Goal: Communication & Community: Connect with others

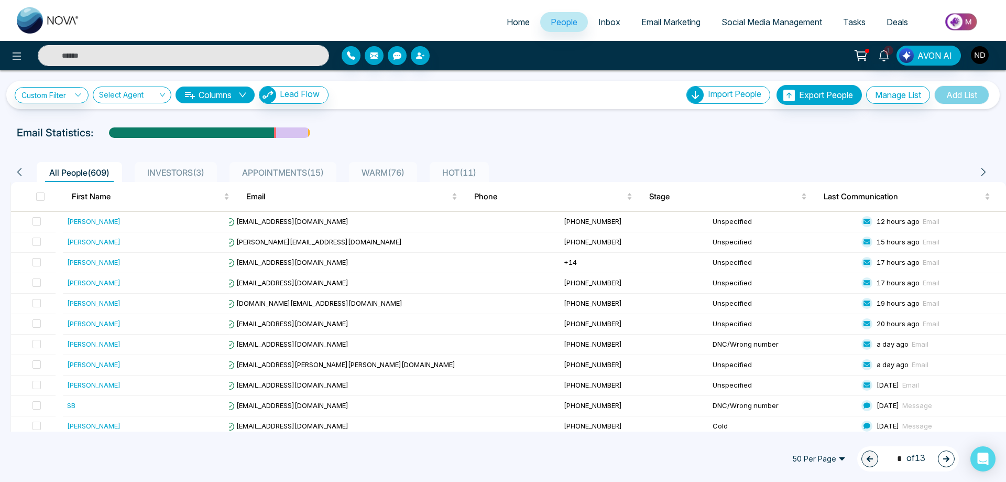
click at [200, 49] on input "text" at bounding box center [183, 55] width 291 height 21
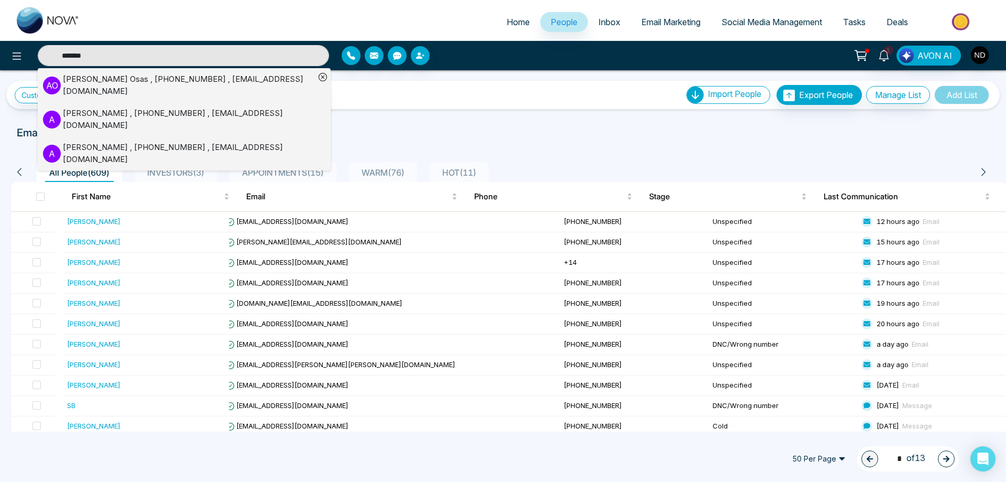
type input "*******"
click at [155, 83] on div "[PERSON_NAME] , [PHONE_NUMBER] , [EMAIL_ADDRESS][DOMAIN_NAME]" at bounding box center [189, 85] width 252 height 24
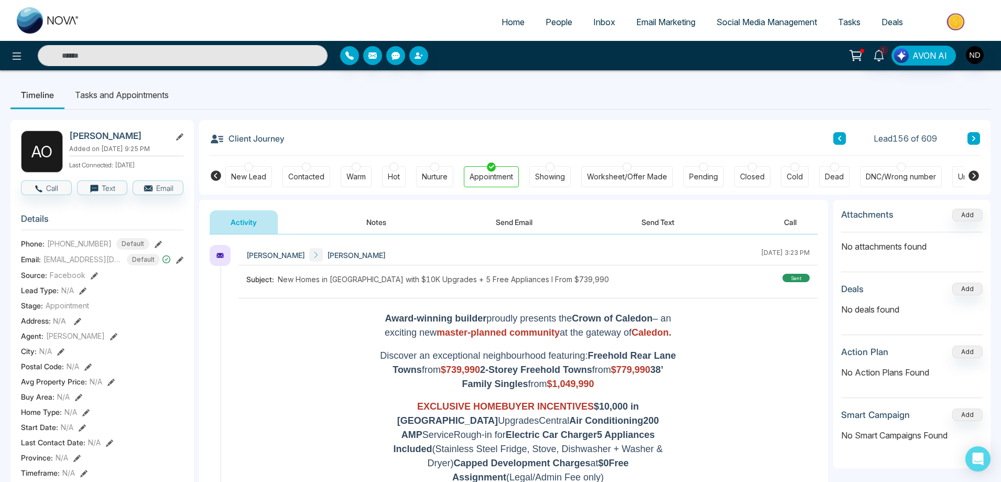
click at [173, 53] on input "text" at bounding box center [183, 55] width 290 height 21
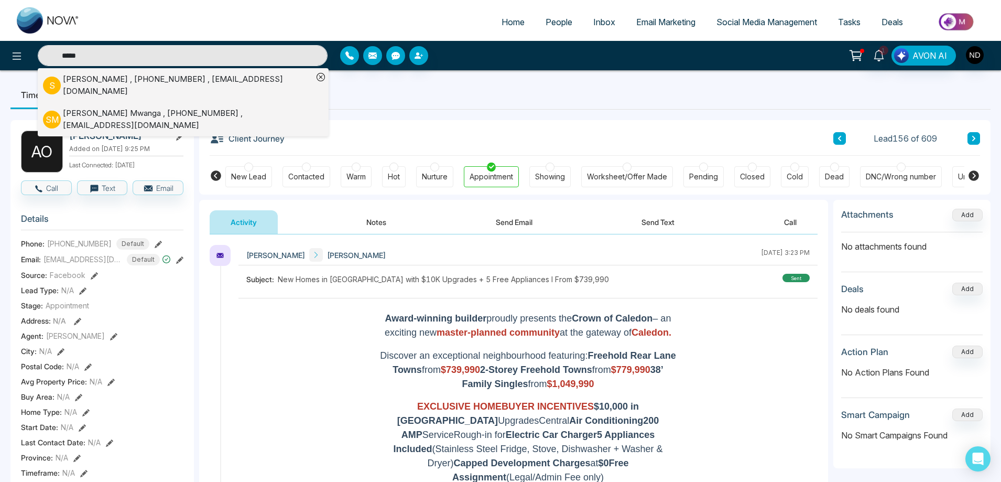
type input "*****"
click at [211, 118] on div "[PERSON_NAME] , [PHONE_NUMBER] , [EMAIL_ADDRESS][DOMAIN_NAME]" at bounding box center [188, 119] width 250 height 24
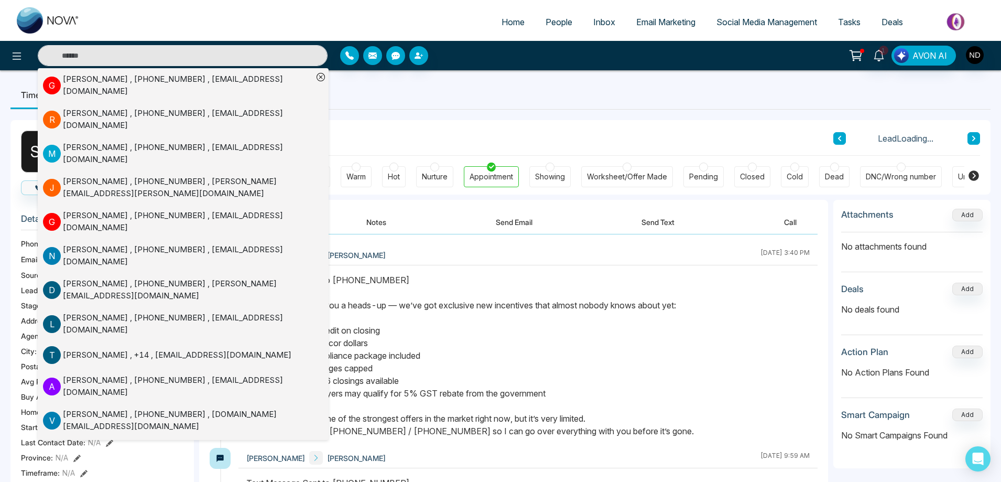
click at [536, 101] on ul "Timeline Tasks and Appointments" at bounding box center [500, 95] width 980 height 28
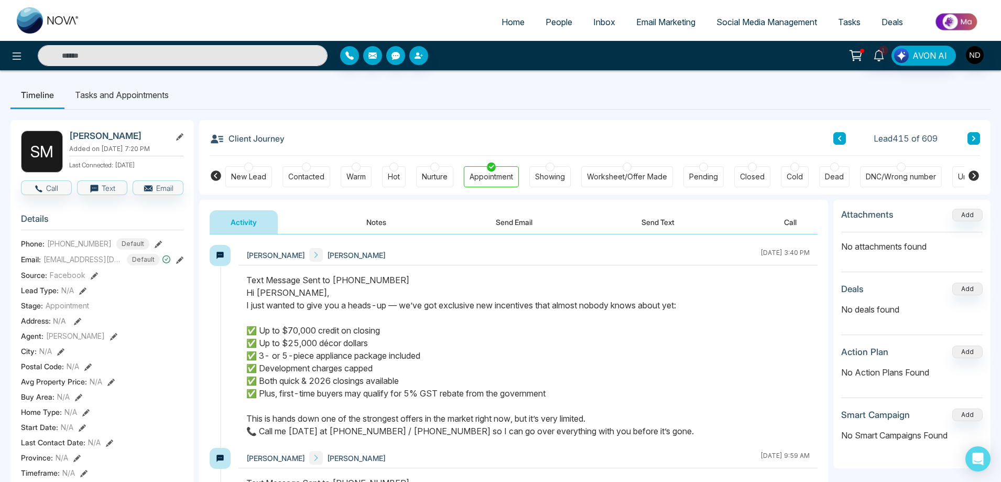
click at [378, 220] on button "Notes" at bounding box center [376, 222] width 62 height 24
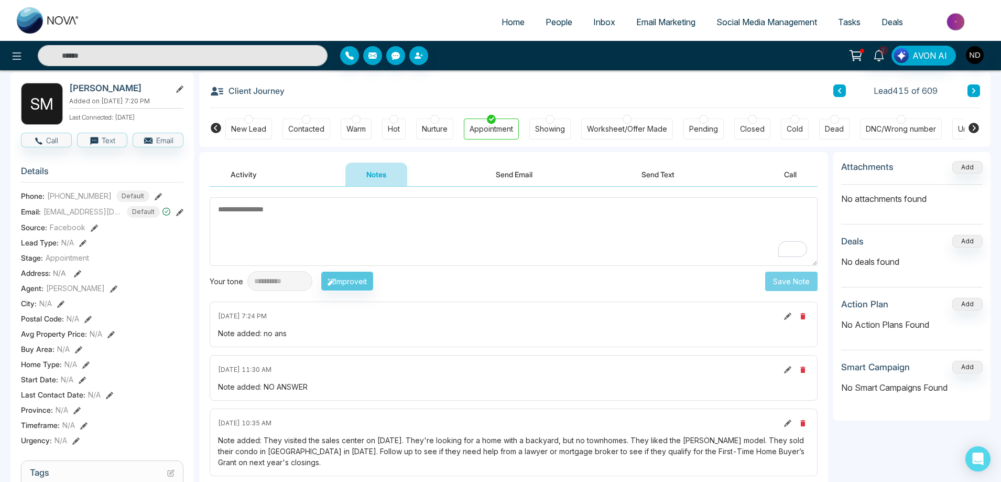
scroll to position [47, 0]
click at [185, 48] on input "text" at bounding box center [183, 55] width 290 height 21
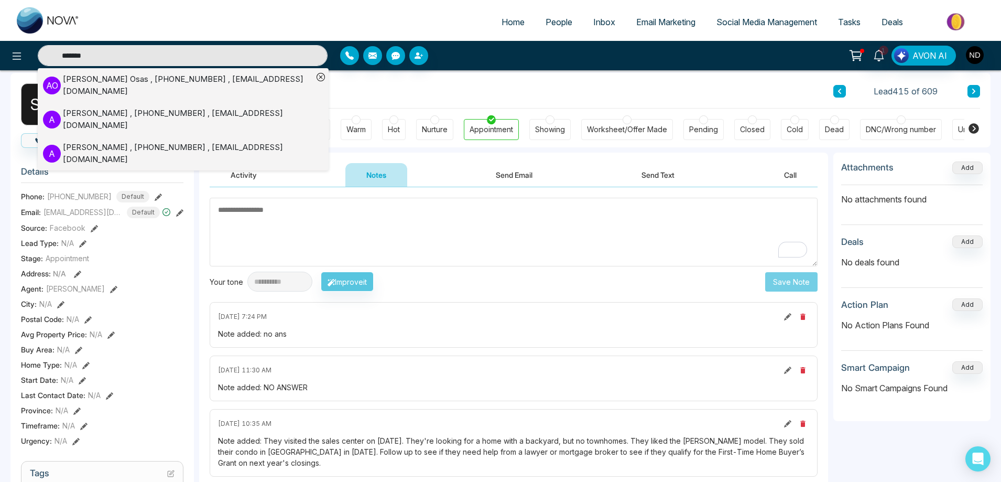
type input "*******"
click at [136, 84] on div "[PERSON_NAME] , [PHONE_NUMBER] , [EMAIL_ADDRESS][DOMAIN_NAME]" at bounding box center [188, 85] width 250 height 24
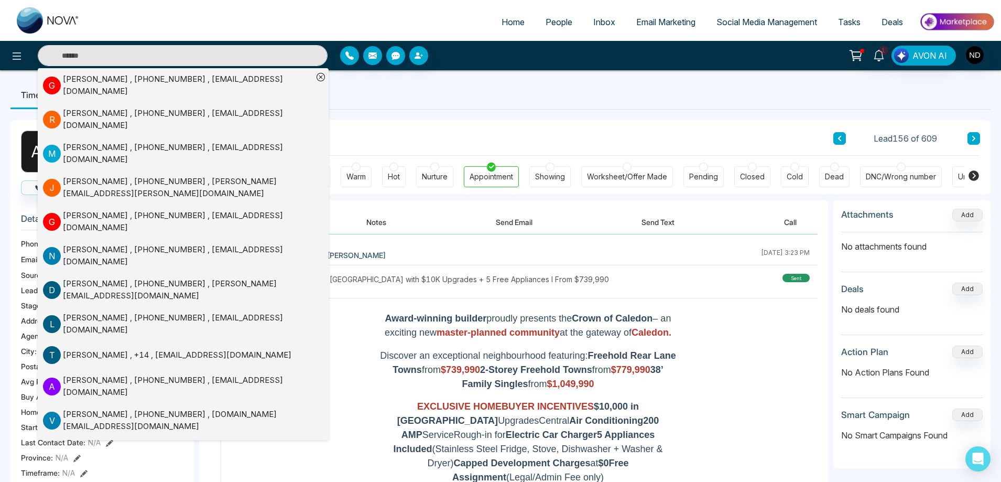
click at [653, 224] on button "Send Text" at bounding box center [657, 222] width 75 height 24
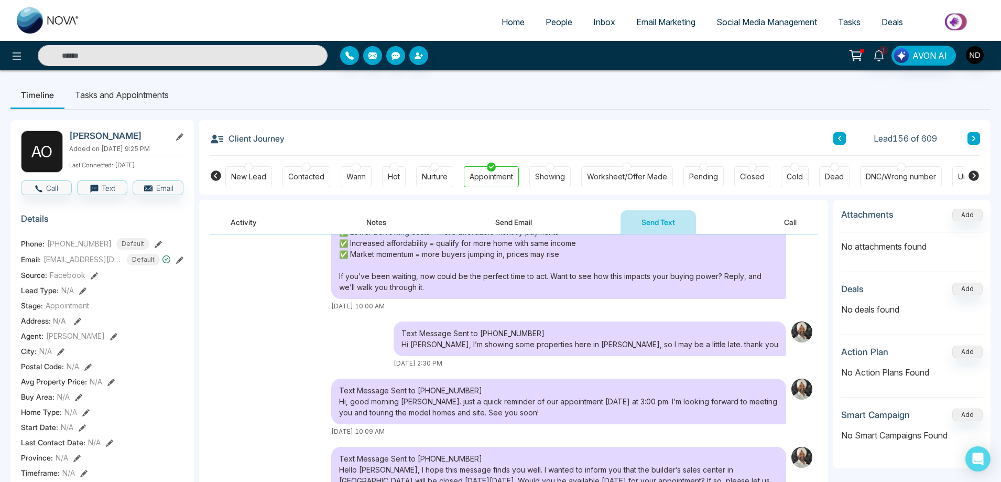
scroll to position [531, 0]
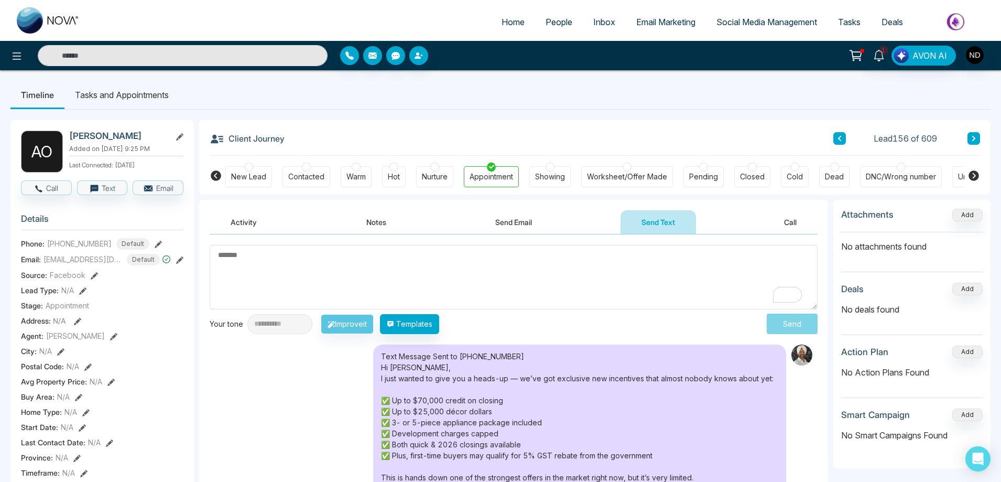
click at [362, 273] on textarea "To enrich screen reader interactions, please activate Accessibility in Grammarl…" at bounding box center [514, 277] width 608 height 64
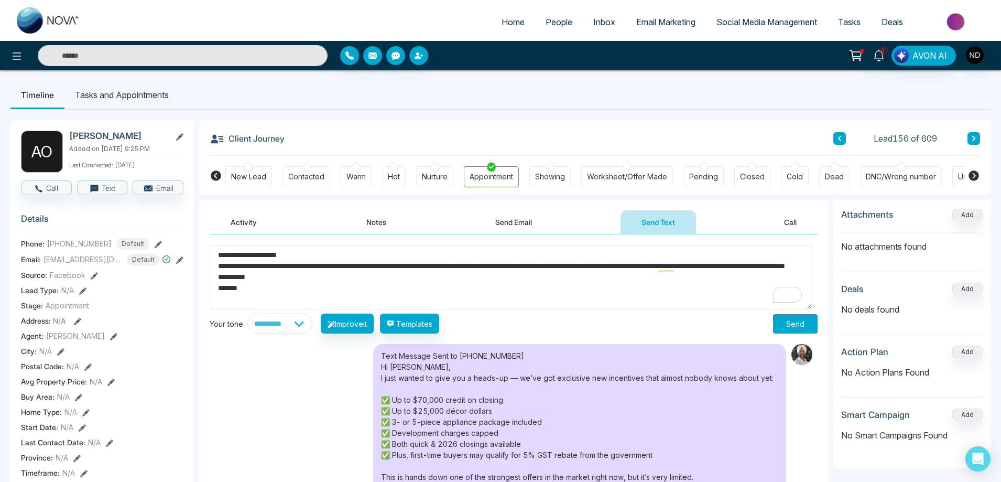
type textarea "**********"
click at [309, 399] on div "Text Message Sent to [PHONE_NUMBER] Hi [PERSON_NAME], I just wanted to give you…" at bounding box center [514, 428] width 608 height 168
click at [786, 325] on button "Send" at bounding box center [795, 323] width 45 height 19
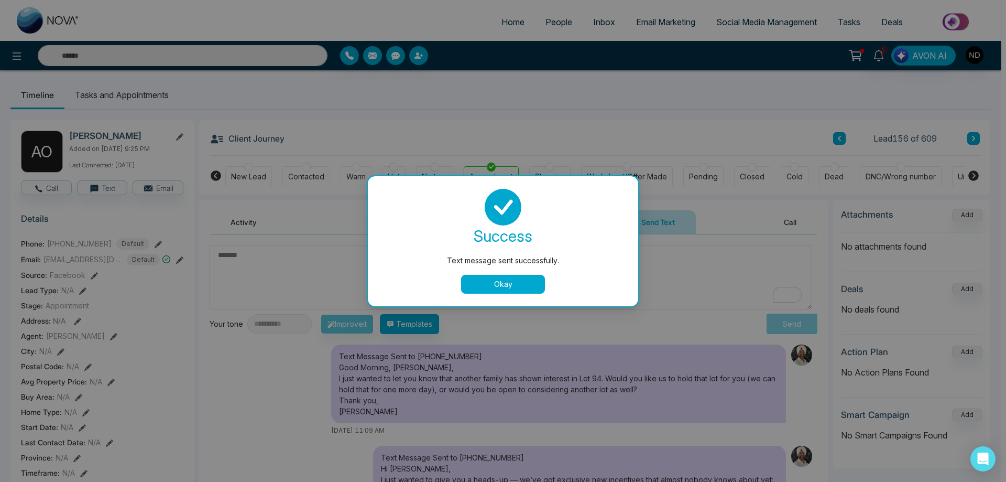
click at [498, 286] on button "Okay" at bounding box center [503, 284] width 84 height 19
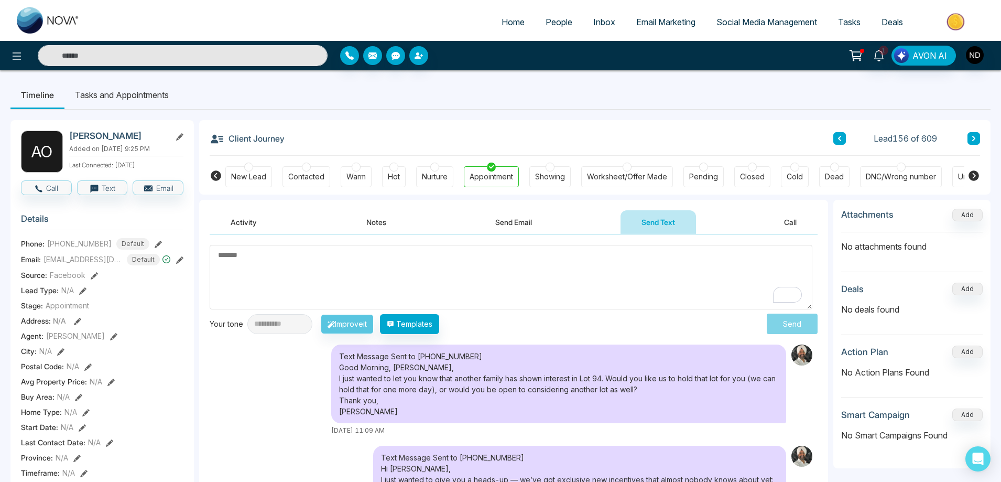
click at [239, 389] on div "Text Message Sent to [PHONE_NUMBER] Good Morning, [PERSON_NAME], I just wanted …" at bounding box center [514, 389] width 608 height 91
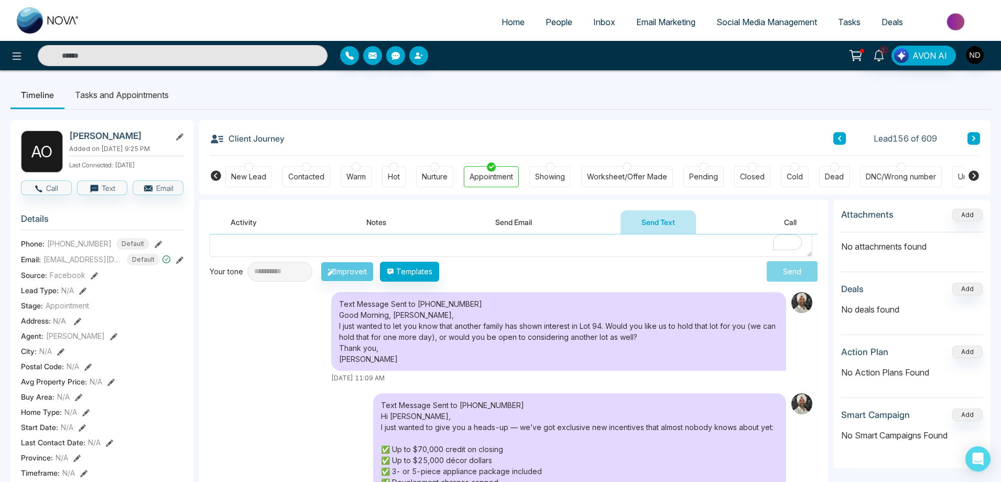
click at [254, 319] on div "Text Message Sent to [PHONE_NUMBER] Good Morning, [PERSON_NAME], I just wanted …" at bounding box center [514, 337] width 608 height 91
click at [252, 345] on div "Text Message Sent to [PHONE_NUMBER] Good Morning, [PERSON_NAME], I just wanted …" at bounding box center [514, 337] width 608 height 91
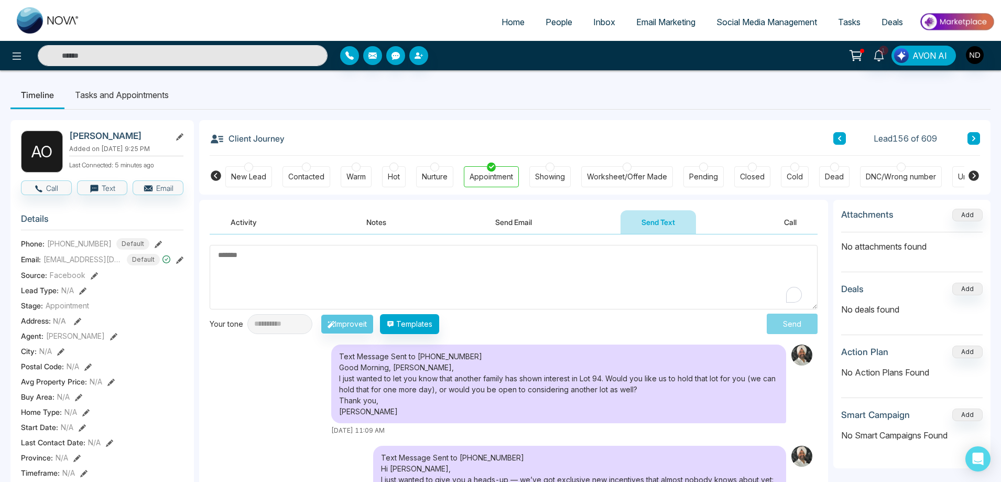
click at [232, 408] on div "Text Message Sent to [PHONE_NUMBER] Good Morning, [PERSON_NAME], I just wanted …" at bounding box center [514, 389] width 608 height 91
click at [466, 269] on textarea "To enrich screen reader interactions, please activate Accessibility in Grammarl…" at bounding box center [514, 277] width 608 height 64
